Goal: Task Accomplishment & Management: Use online tool/utility

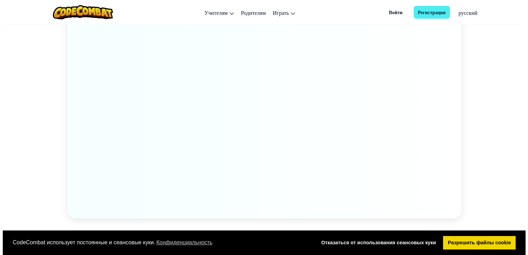
scroll to position [1023, 0]
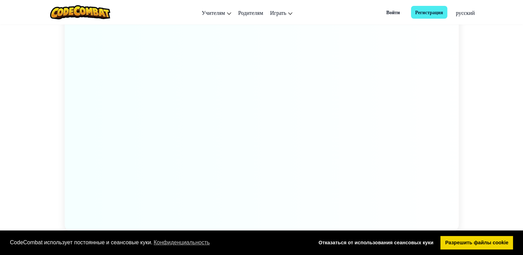
click at [391, 12] on span "Войти" at bounding box center [393, 12] width 22 height 13
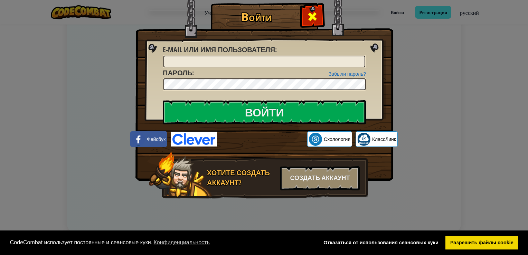
click at [311, 16] on span at bounding box center [312, 16] width 11 height 11
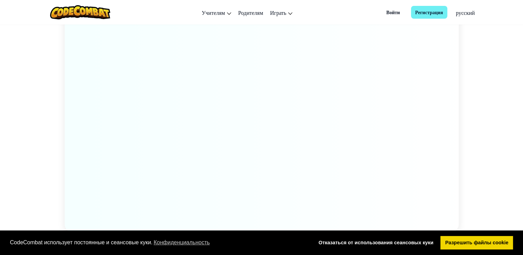
click at [422, 13] on span "Регистрация" at bounding box center [429, 12] width 36 height 13
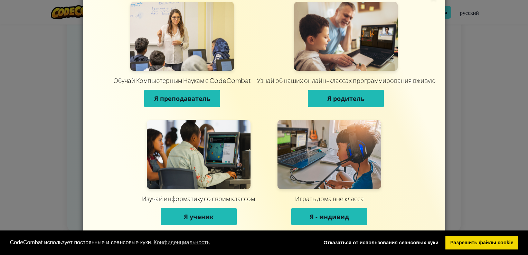
scroll to position [18, 0]
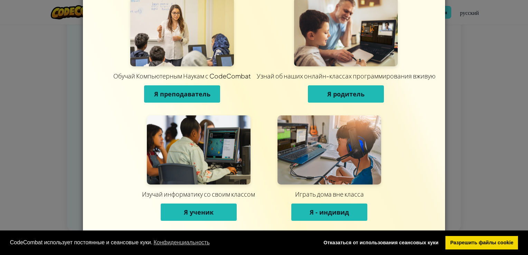
click at [329, 215] on span "Я - индивид" at bounding box center [329, 212] width 39 height 8
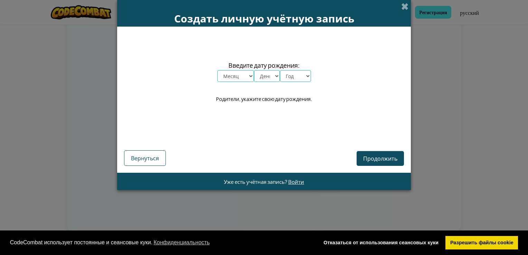
scroll to position [0, 0]
click at [250, 76] on select "Месяц январь февраль март апрель май июнь июль август сентябрь октябрь ноябрь д…" at bounding box center [235, 76] width 37 height 12
select select "5"
click at [217, 70] on select "Месяц январь февраль март апрель май июнь июль август сентябрь октябрь ноябрь д…" at bounding box center [235, 76] width 37 height 12
click at [261, 78] on select "День 1 2 3 4 5 6 7 8 9 10 11 12 13 14 15 16 17 18 19 20 21 22 23 24 25 26 27 28…" at bounding box center [267, 76] width 26 height 12
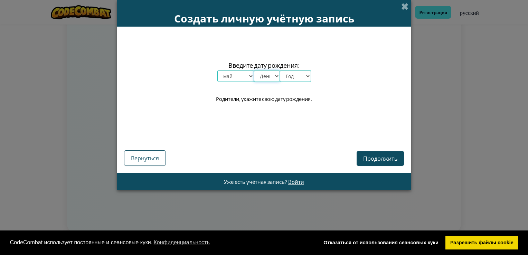
select select "28"
click at [254, 70] on select "День 1 2 3 4 5 6 7 8 9 10 11 12 13 14 15 16 17 18 19 20 21 22 23 24 25 26 27 28…" at bounding box center [267, 76] width 26 height 12
click at [294, 78] on select "Год 2025 2024 2023 2022 2021 2020 2019 2018 2017 2016 2015 2014 2013 2012 2011 …" at bounding box center [295, 76] width 31 height 12
select select "1990"
click at [294, 78] on select "Год 2025 2024 2023 2022 2021 2020 2019 2018 2017 2016 2015 2014 2013 2012 2011 …" at bounding box center [295, 76] width 31 height 12
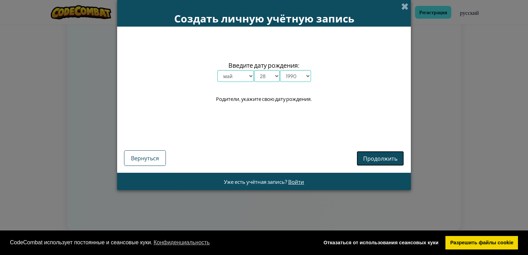
click at [379, 156] on span "Продолжить" at bounding box center [380, 158] width 34 height 7
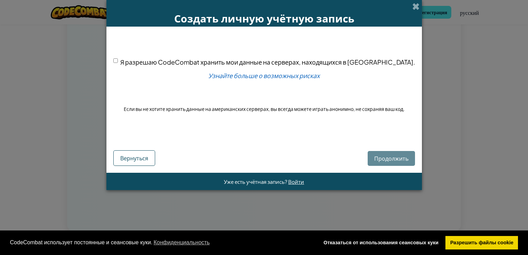
click at [380, 154] on div "Продолжить Вернуться" at bounding box center [264, 151] width 302 height 29
click at [118, 60] on input "Я разрешаю CodeCombat хранить мои данные на серверах, находящихся в США." at bounding box center [115, 60] width 4 height 4
checkbox input "true"
click at [377, 157] on span "Продолжить" at bounding box center [391, 158] width 34 height 7
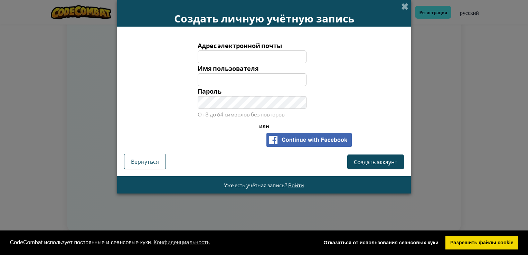
click at [220, 53] on input "Адрес электронной почты" at bounding box center [252, 56] width 109 height 13
type input "bmaks7868@gmail.com"
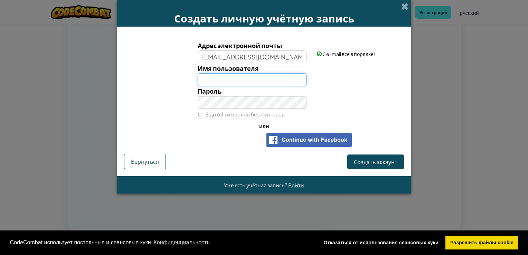
click at [207, 80] on input "Имя пользователя" at bounding box center [252, 79] width 109 height 13
type input "m"
type input "Makszm"
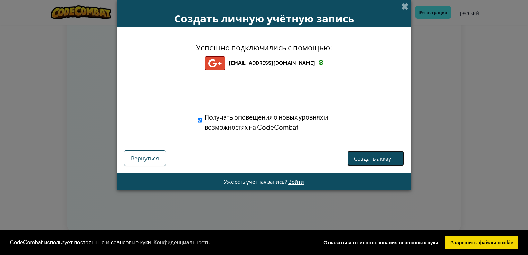
click at [363, 161] on span "Создать аккаунт" at bounding box center [376, 158] width 44 height 7
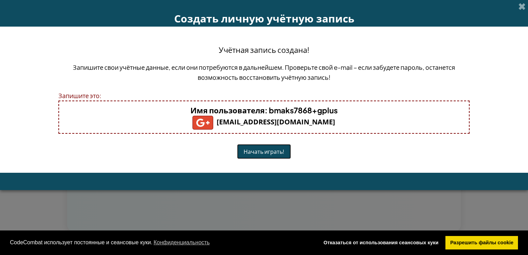
click at [265, 150] on button "Начать играть!" at bounding box center [264, 151] width 54 height 15
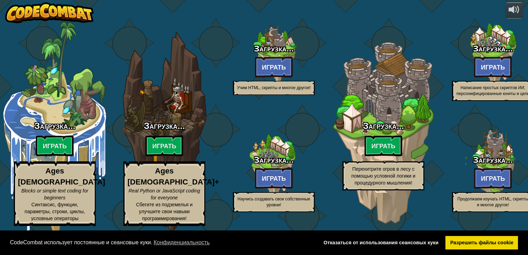
select select "ru"
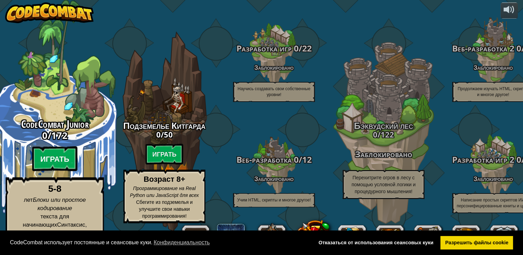
click at [57, 165] on btn "Играть" at bounding box center [55, 159] width 46 height 25
select select "ru"
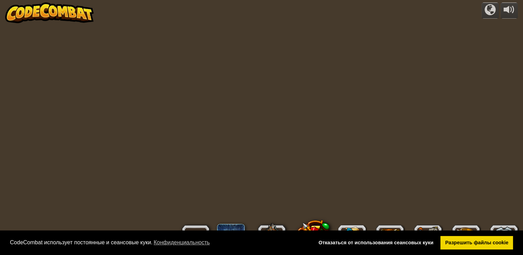
select select "ru"
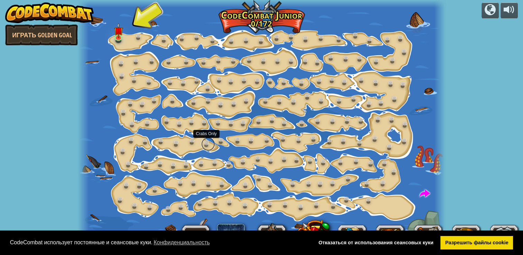
click at [209, 139] on link at bounding box center [208, 144] width 14 height 14
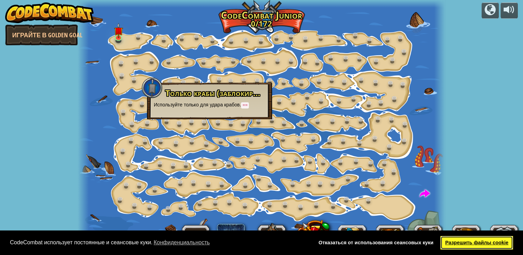
click at [446, 241] on link "Разрешить файлы cookie" at bounding box center [476, 243] width 73 height 14
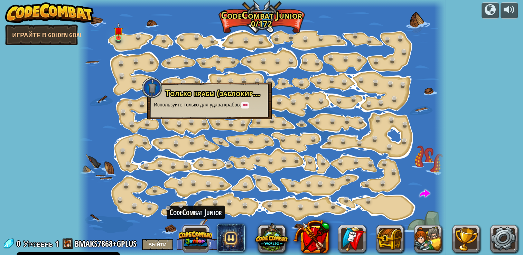
click at [197, 240] on button at bounding box center [195, 238] width 33 height 33
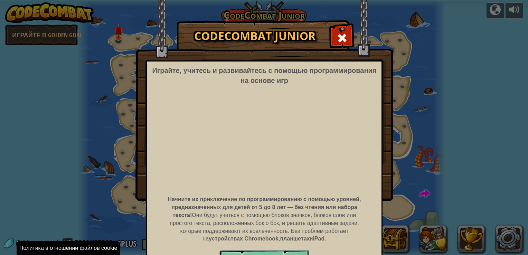
click at [276, 254] on button "Играть сейчас" at bounding box center [265, 260] width 90 height 21
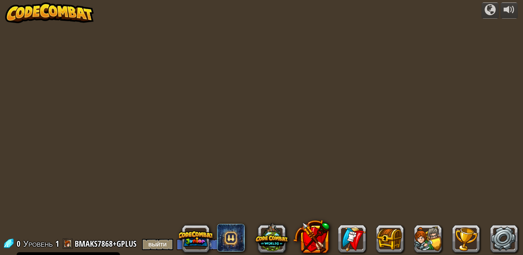
select select "ru"
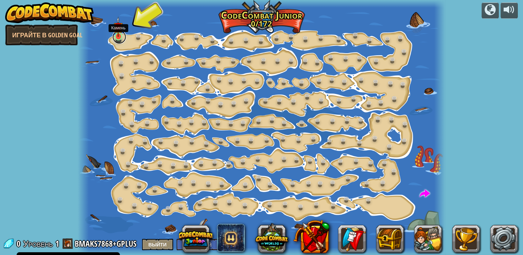
click at [118, 39] on link at bounding box center [119, 37] width 14 height 14
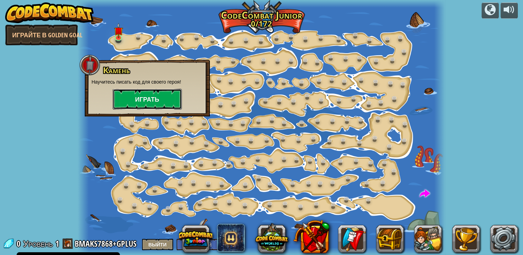
click at [139, 100] on button "Играть" at bounding box center [147, 99] width 69 height 21
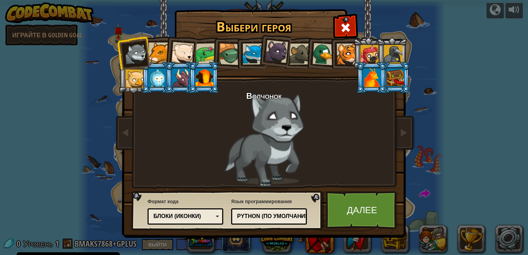
click at [160, 53] on div at bounding box center [159, 53] width 21 height 21
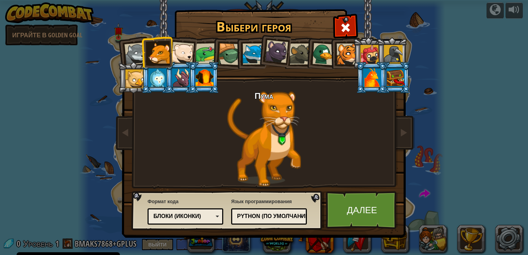
click at [133, 53] on div at bounding box center [135, 54] width 23 height 23
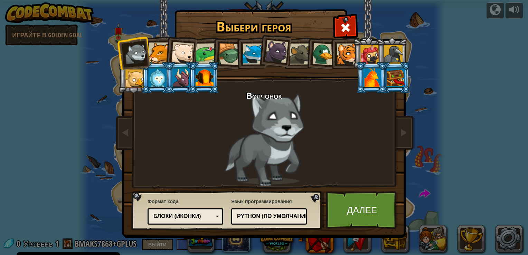
click at [372, 76] on div at bounding box center [372, 77] width 18 height 19
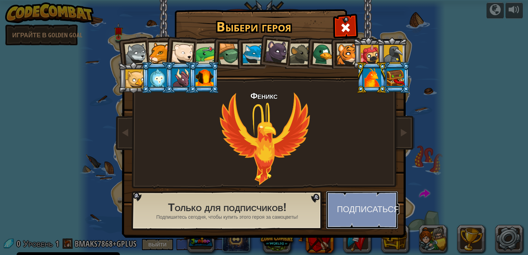
click at [358, 214] on button "Подписаться" at bounding box center [362, 210] width 72 height 38
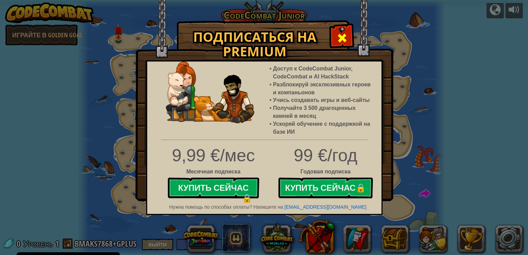
click at [343, 39] on span at bounding box center [342, 37] width 11 height 11
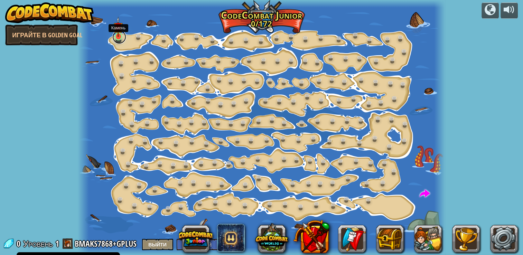
click at [116, 40] on link at bounding box center [119, 37] width 14 height 14
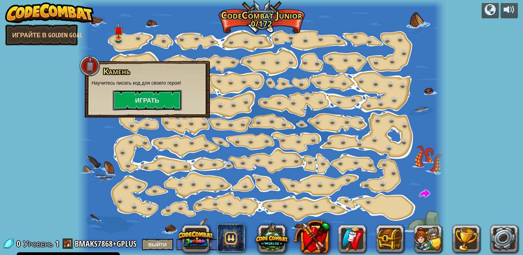
click at [145, 98] on button "Играть" at bounding box center [147, 100] width 69 height 21
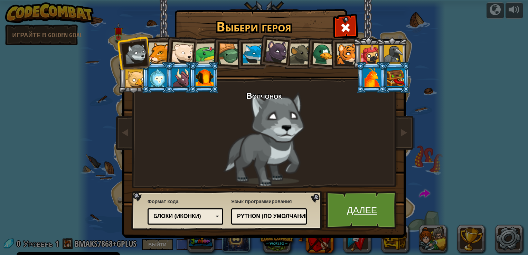
click at [368, 215] on link "Далее" at bounding box center [362, 210] width 72 height 38
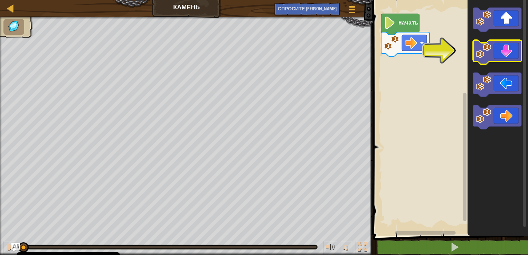
click at [485, 58] on image "Рабочая область Blockly" at bounding box center [483, 50] width 15 height 15
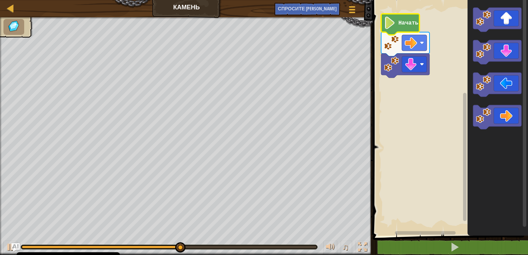
click at [397, 30] on icon "Рабочая область Blockly" at bounding box center [400, 24] width 38 height 21
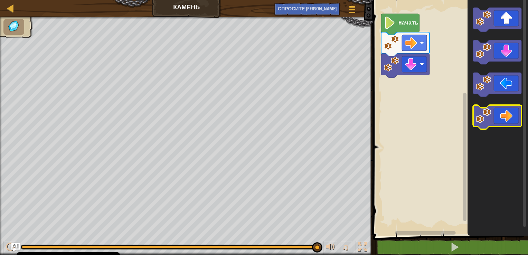
click at [510, 122] on icon "Рабочая область Blockly" at bounding box center [497, 117] width 48 height 24
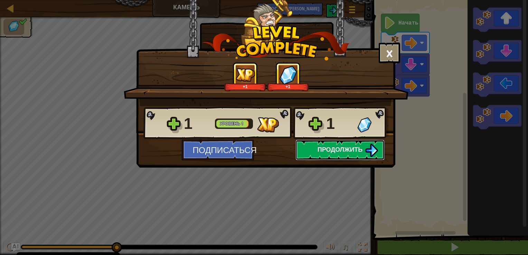
click at [348, 146] on span "Продолжить" at bounding box center [340, 149] width 45 height 9
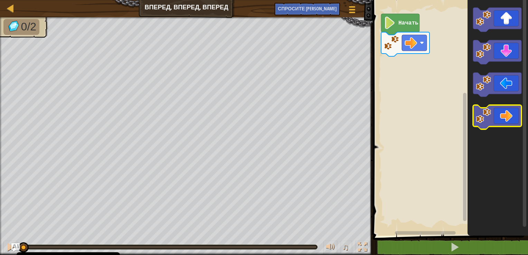
click at [491, 118] on image "Рабочая область Blockly" at bounding box center [483, 115] width 15 height 15
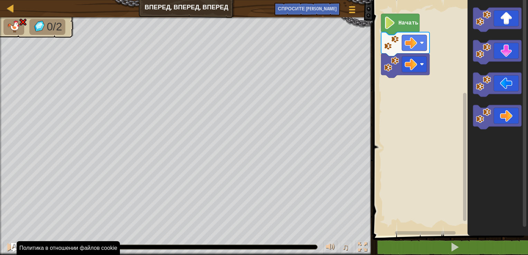
drag, startPoint x: 119, startPoint y: 246, endPoint x: 17, endPoint y: 246, distance: 101.6
click at [17, 246] on div "[PERSON_NAME], вперед, вперед Меню игры Спросите ИИ 1 ההההההההההההההההההההההההה…" at bounding box center [264, 127] width 528 height 255
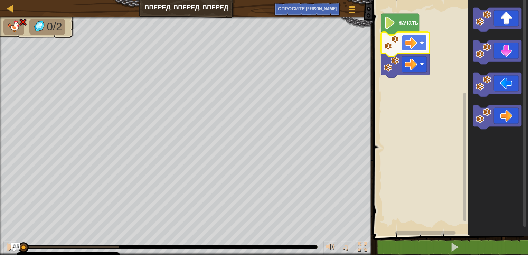
click at [411, 45] on image "Рабочая область Blockly" at bounding box center [411, 43] width 12 height 12
drag, startPoint x: 84, startPoint y: 246, endPoint x: 2, endPoint y: 246, distance: 82.6
click at [2, 246] on div "♫" at bounding box center [186, 245] width 373 height 21
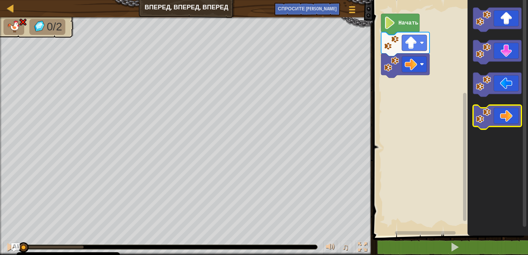
click at [505, 115] on icon "Рабочая область Blockly" at bounding box center [497, 117] width 48 height 24
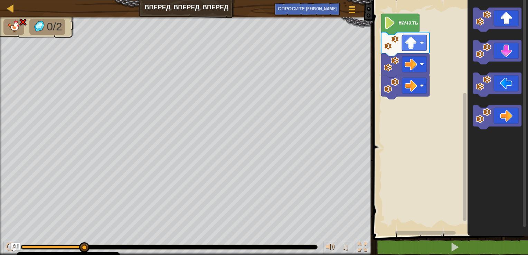
click at [194, 8] on div "[PERSON_NAME], вперед, вперед Меню игры Спросите ИИ" at bounding box center [186, 8] width 373 height 17
click at [309, 11] on span "Спросите [PERSON_NAME]" at bounding box center [307, 8] width 59 height 7
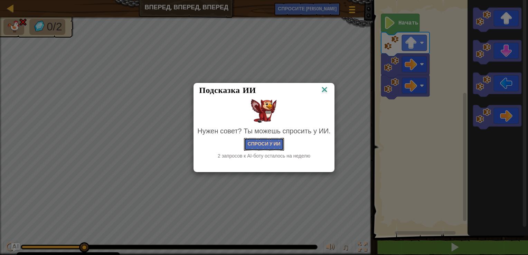
click at [262, 143] on button "Спроси у ИИ" at bounding box center [264, 144] width 40 height 13
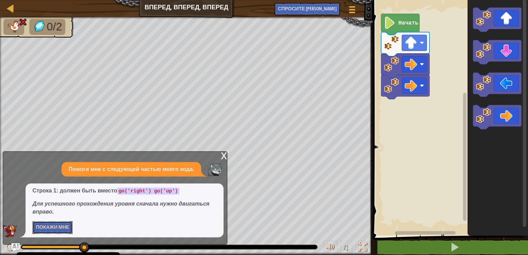
click at [47, 229] on button "Покажи мне" at bounding box center [52, 227] width 40 height 13
click at [49, 226] on button "Прятать" at bounding box center [46, 227] width 29 height 13
click at [52, 227] on button "Покажи мне" at bounding box center [52, 227] width 40 height 13
click at [52, 227] on button "Прятать" at bounding box center [46, 227] width 29 height 13
click at [213, 169] on img at bounding box center [215, 170] width 14 height 14
